Goal: Share content: Share content

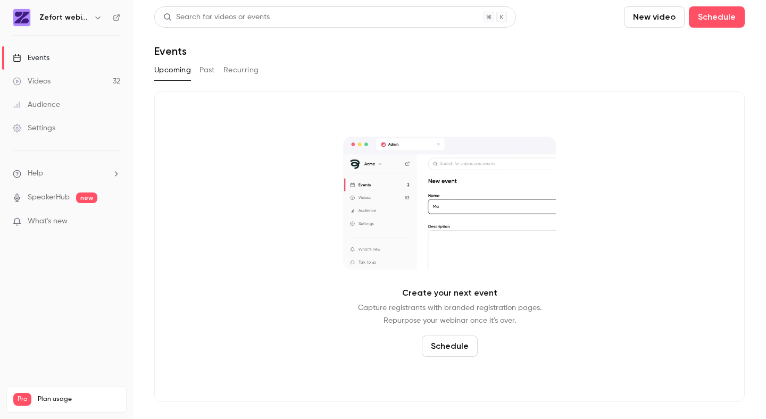
click at [59, 79] on link "Videos 32" at bounding box center [66, 81] width 133 height 23
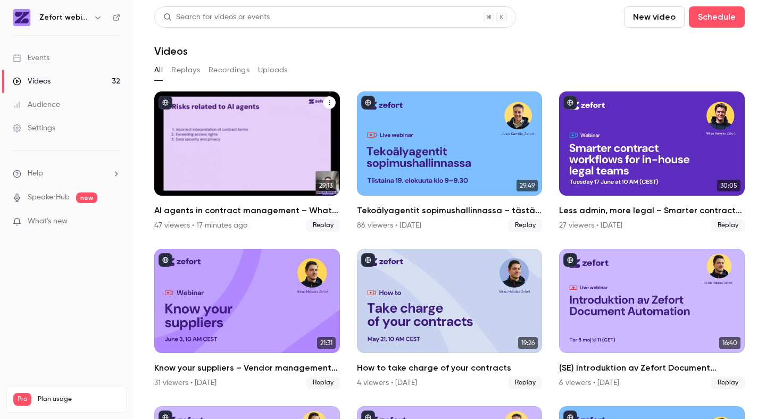
click at [219, 213] on h2 "AI agents in contract management – What you need to know right now" at bounding box center [247, 210] width 186 height 13
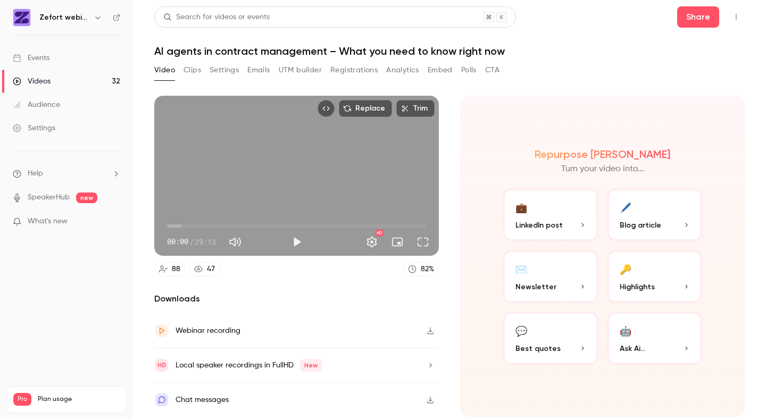
click at [218, 395] on div "Chat messages" at bounding box center [202, 400] width 53 height 13
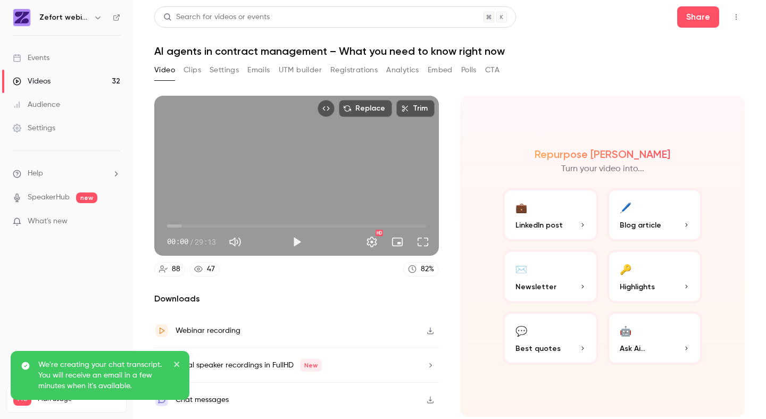
click at [178, 366] on icon "close" at bounding box center [176, 364] width 5 height 5
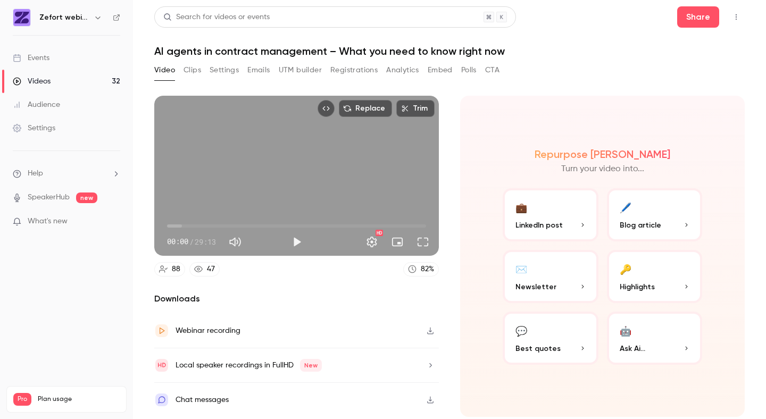
click at [360, 73] on button "Registrations" at bounding box center [353, 70] width 47 height 17
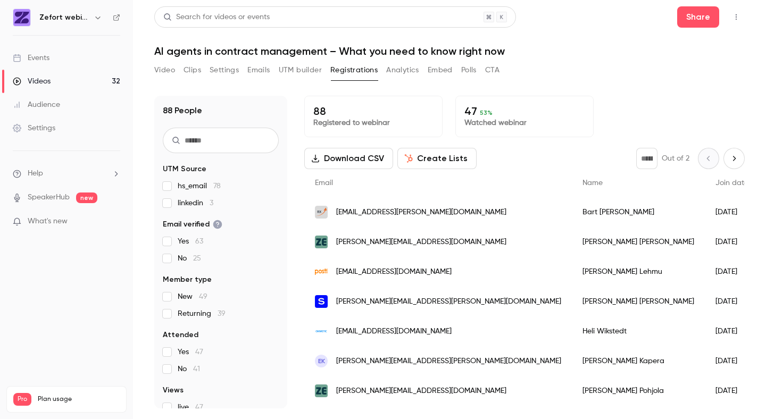
click at [525, 121] on p "Watched webinar" at bounding box center [525, 123] width 120 height 11
click at [163, 71] on button "Video" at bounding box center [164, 70] width 21 height 17
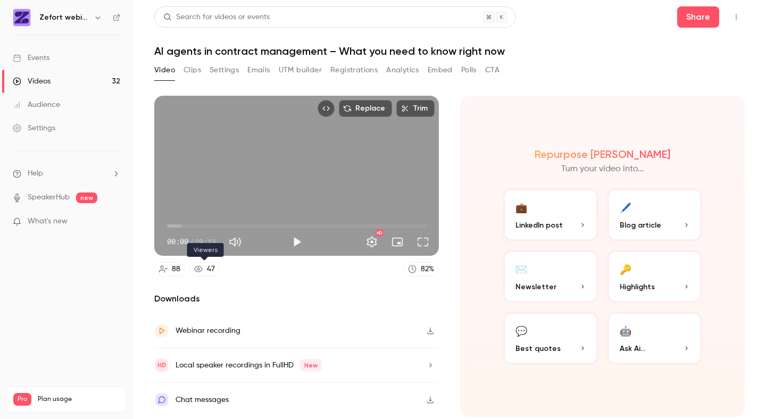
click at [203, 266] on link "47" at bounding box center [204, 269] width 30 height 14
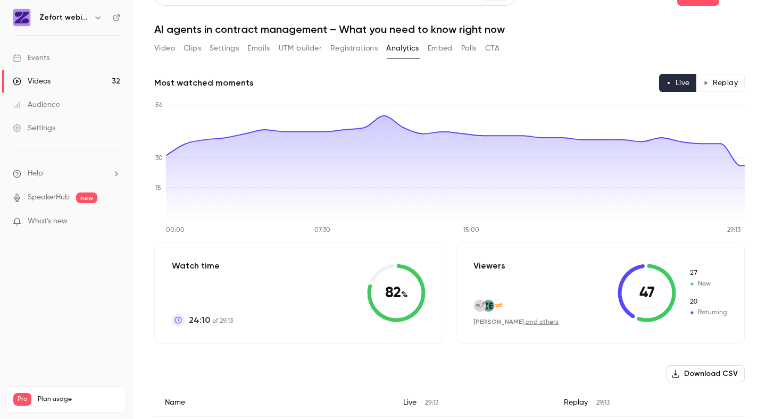
scroll to position [26, 0]
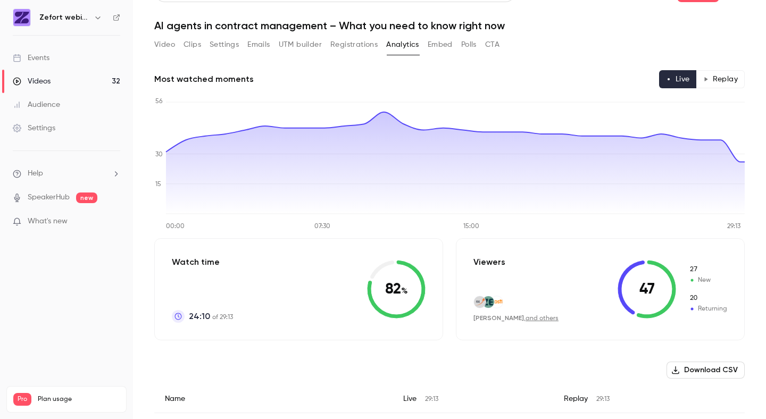
click at [51, 85] on link "Videos 32" at bounding box center [66, 81] width 133 height 23
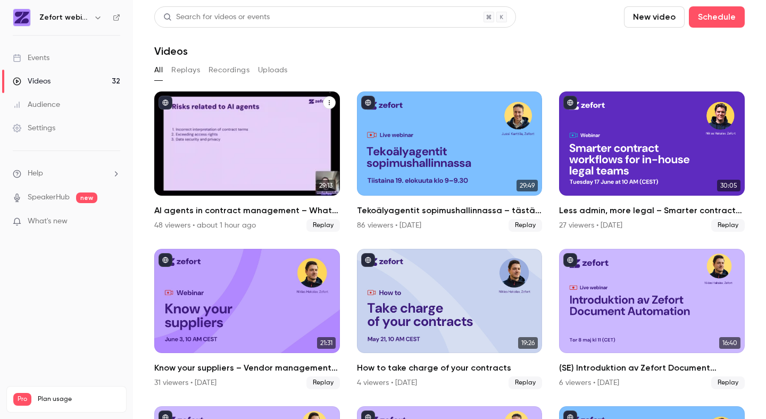
click at [242, 206] on h2 "AI agents in contract management – What you need to know right now" at bounding box center [247, 210] width 186 height 13
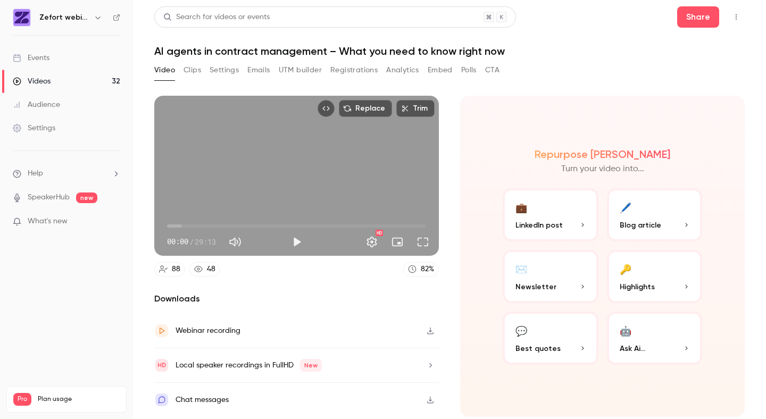
click at [535, 217] on button "💼 LinkedIn post" at bounding box center [551, 214] width 96 height 53
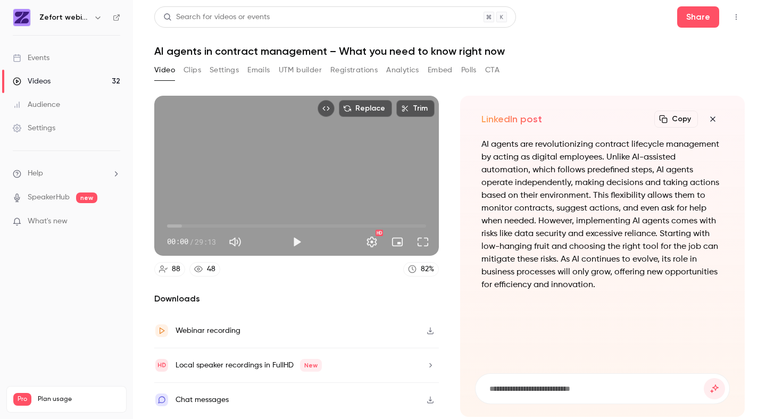
click at [718, 121] on icon "button" at bounding box center [713, 119] width 13 height 9
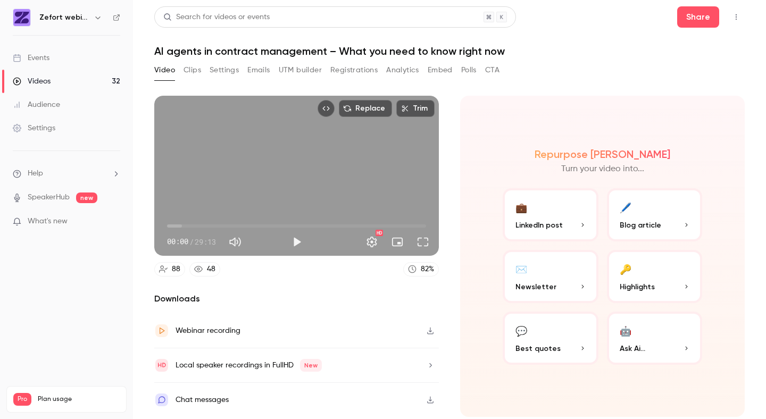
click at [197, 73] on button "Clips" at bounding box center [193, 70] width 18 height 17
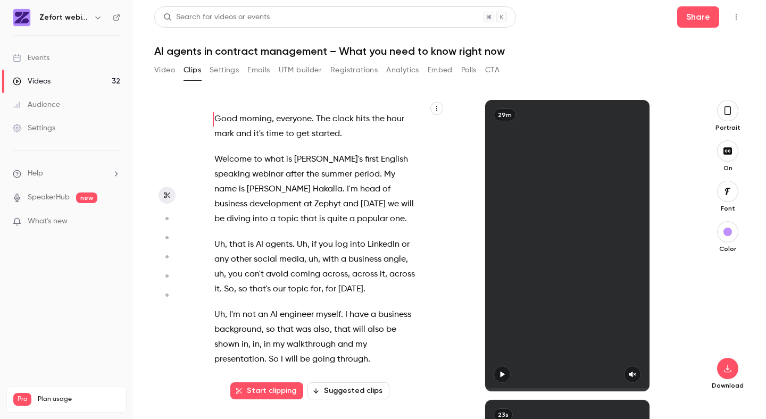
click at [173, 73] on button "Video" at bounding box center [164, 70] width 21 height 17
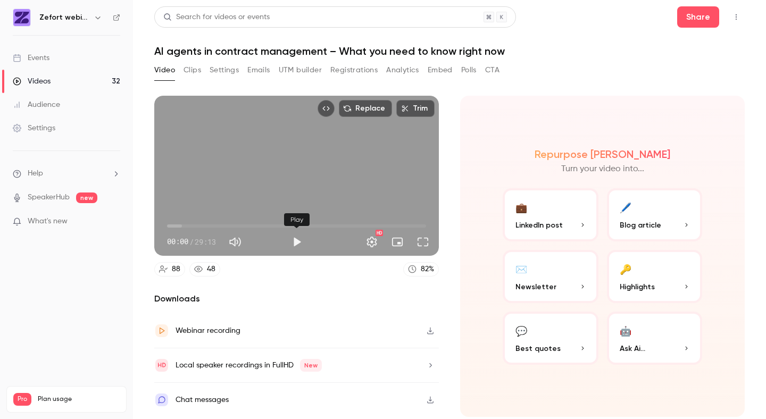
click at [294, 240] on button "Play" at bounding box center [296, 242] width 21 height 21
click at [297, 242] on button "Pause" at bounding box center [296, 242] width 21 height 21
click at [302, 242] on button "Play" at bounding box center [296, 242] width 21 height 21
click at [302, 241] on button "Pause" at bounding box center [296, 242] width 21 height 21
click at [689, 24] on button "Share" at bounding box center [698, 16] width 42 height 21
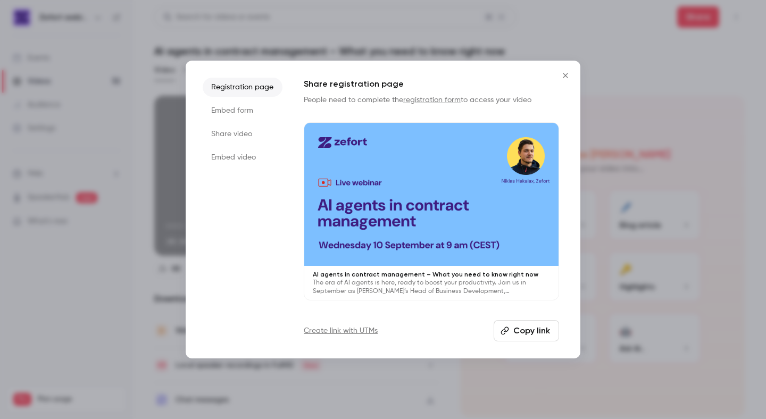
click at [228, 129] on li "Share video" at bounding box center [243, 134] width 80 height 19
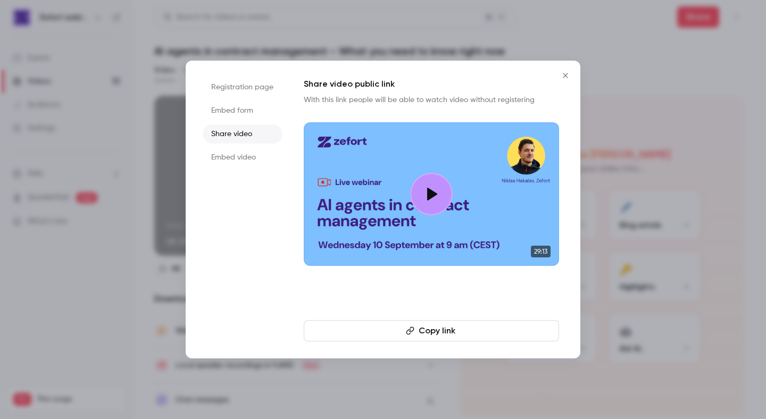
click at [353, 333] on button "Copy link" at bounding box center [431, 330] width 255 height 21
click at [563, 79] on icon "Close" at bounding box center [565, 75] width 13 height 9
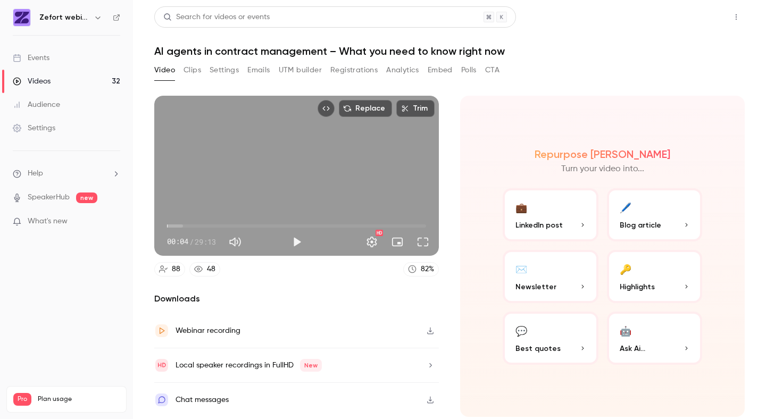
click at [701, 19] on button "Share" at bounding box center [698, 16] width 42 height 21
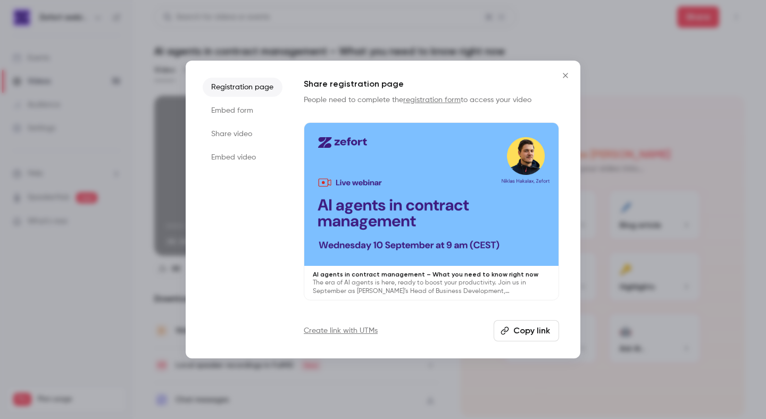
click at [236, 91] on li "Registration page" at bounding box center [243, 87] width 80 height 19
click at [531, 335] on button "Copy link" at bounding box center [526, 330] width 65 height 21
click at [571, 78] on icon "Close" at bounding box center [565, 75] width 13 height 9
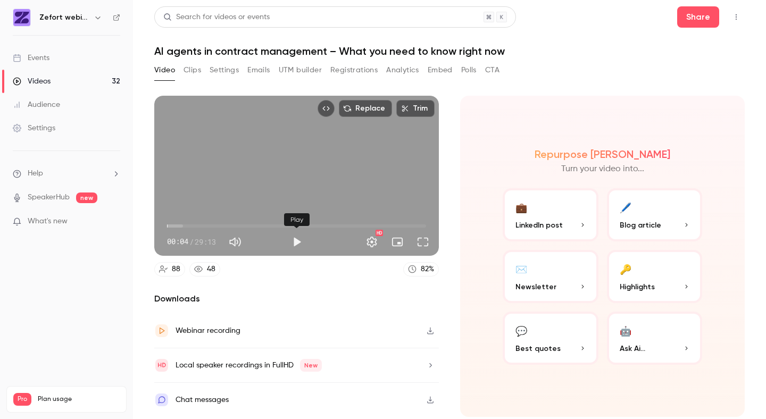
click at [295, 242] on button "Play" at bounding box center [296, 242] width 21 height 21
click at [423, 247] on button "Full screen" at bounding box center [422, 242] width 21 height 21
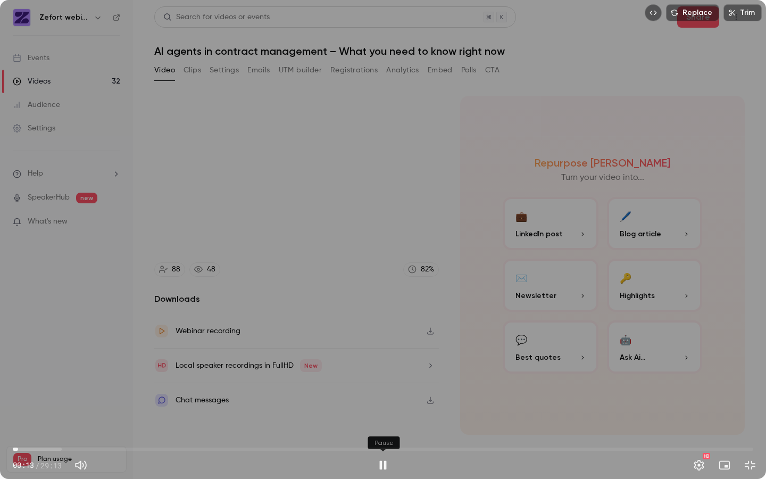
click at [385, 419] on button "Pause" at bounding box center [383, 465] width 21 height 21
click at [385, 419] on button "Play" at bounding box center [383, 465] width 21 height 21
click at [386, 419] on button "Pause" at bounding box center [383, 465] width 21 height 21
click at [387, 419] on button "Play" at bounding box center [383, 465] width 21 height 21
drag, startPoint x: 21, startPoint y: 447, endPoint x: 4, endPoint y: 447, distance: 16.5
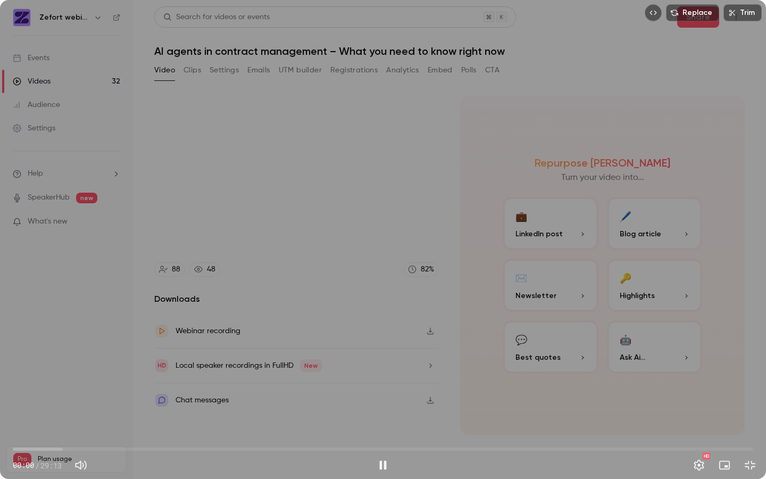
click at [4, 419] on div "00:00 00:00 / 29:13 HD" at bounding box center [383, 456] width 766 height 45
click at [383, 419] on button "Pause" at bounding box center [383, 465] width 21 height 21
click at [383, 419] on button "Play" at bounding box center [383, 465] width 21 height 21
click at [383, 419] on button "Pause" at bounding box center [383, 465] width 21 height 21
type input "***"
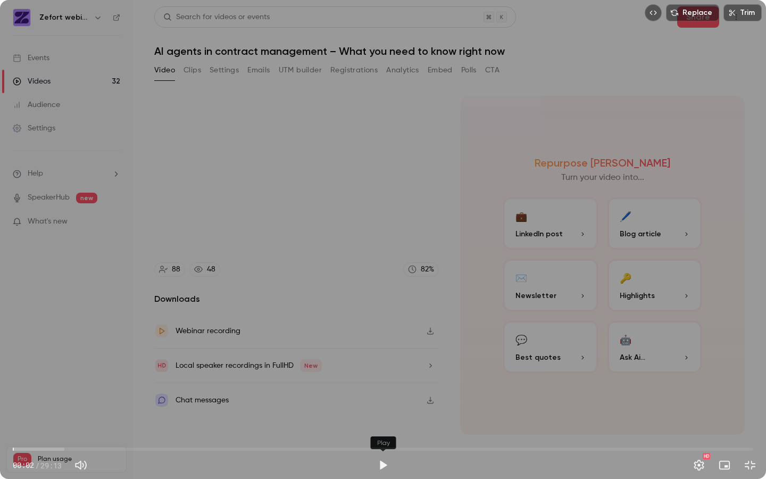
click at [381, 419] on button "Play" at bounding box center [383, 465] width 21 height 21
click at [381, 419] on button "Pause" at bounding box center [383, 465] width 21 height 21
click at [382, 419] on button "Play" at bounding box center [383, 465] width 21 height 21
click at [382, 419] on button "Pause" at bounding box center [383, 465] width 21 height 21
click at [382, 419] on button "Play" at bounding box center [383, 465] width 21 height 21
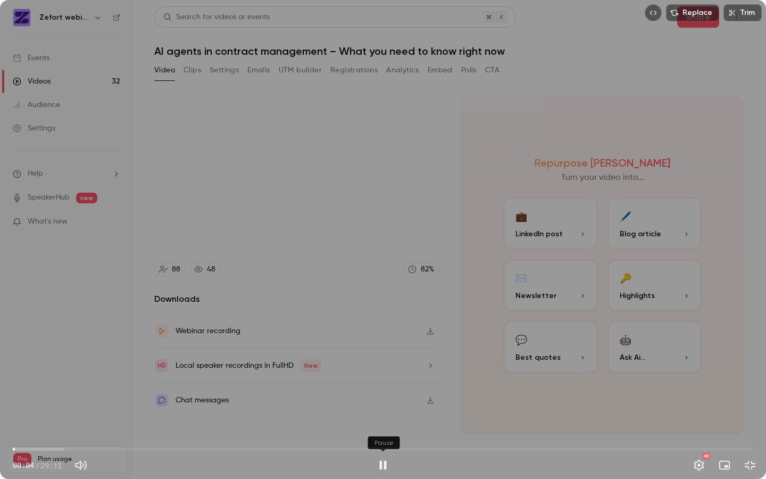
click at [382, 419] on button "Pause" at bounding box center [383, 465] width 21 height 21
click at [382, 419] on button "Play" at bounding box center [383, 465] width 21 height 21
click at [382, 419] on button "Pause" at bounding box center [383, 465] width 21 height 21
click at [382, 419] on button "Play" at bounding box center [383, 465] width 21 height 21
click at [382, 419] on button "Pause" at bounding box center [383, 465] width 21 height 21
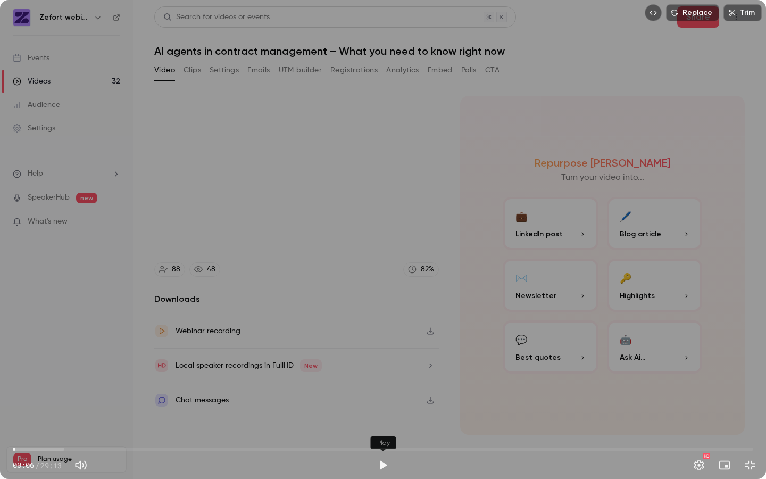
click at [382, 419] on button "Play" at bounding box center [383, 465] width 21 height 21
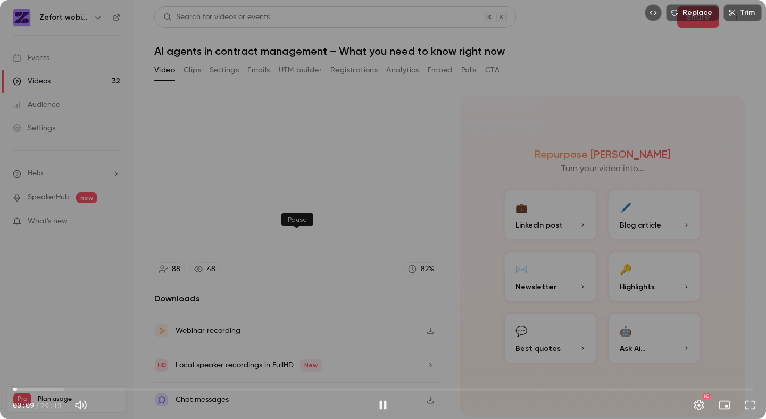
click at [373, 395] on button "Pause" at bounding box center [383, 405] width 21 height 21
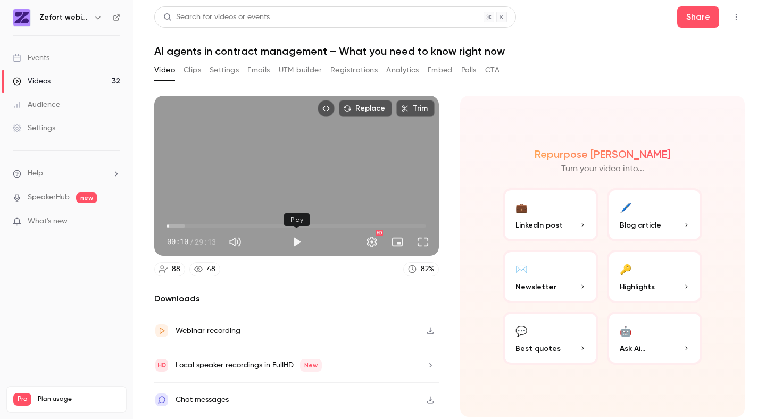
type input "****"
